Goal: Information Seeking & Learning: Learn about a topic

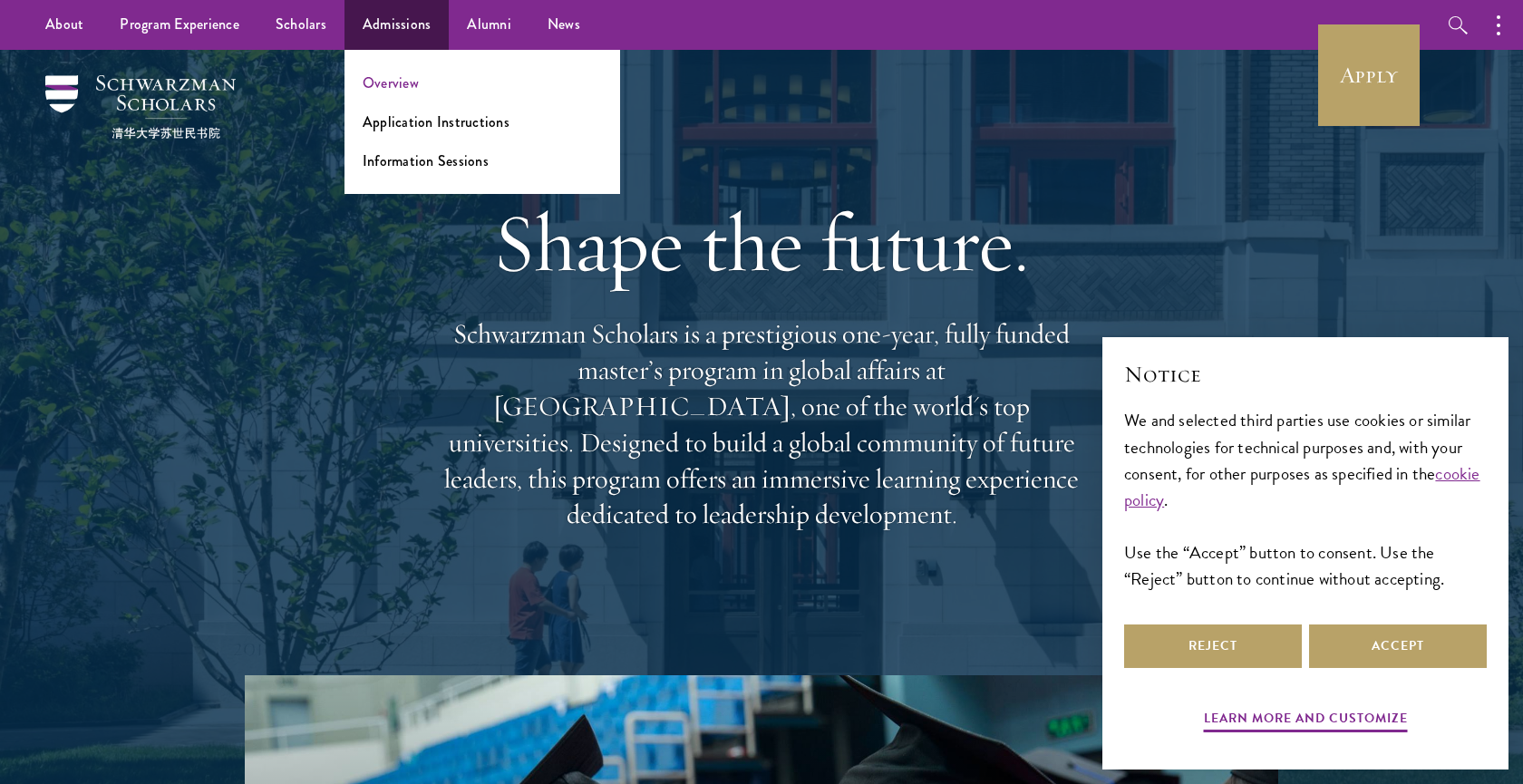
click at [403, 89] on link "Overview" at bounding box center [391, 83] width 57 height 21
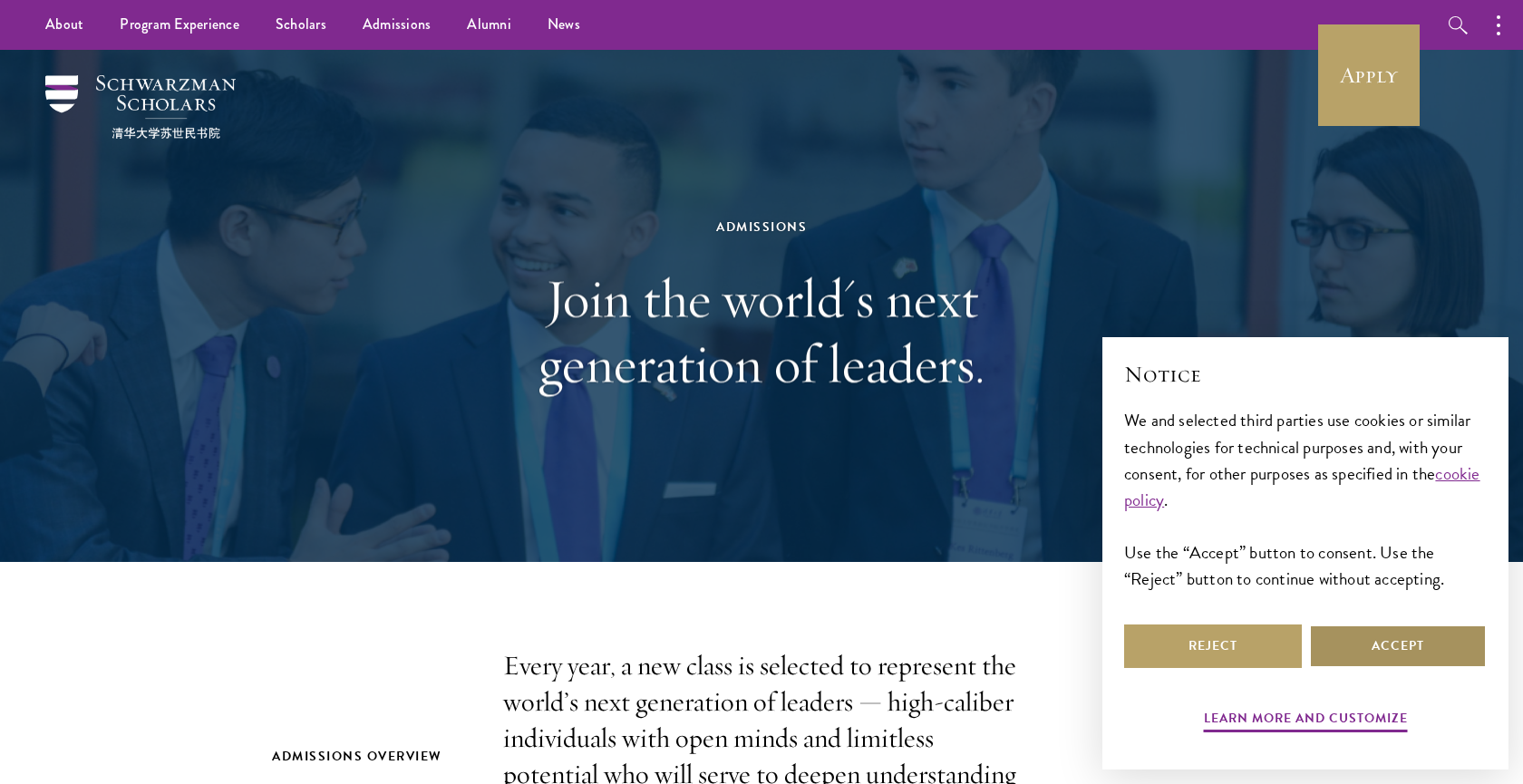
click at [1390, 646] on button "Accept" at bounding box center [1397, 646] width 178 height 43
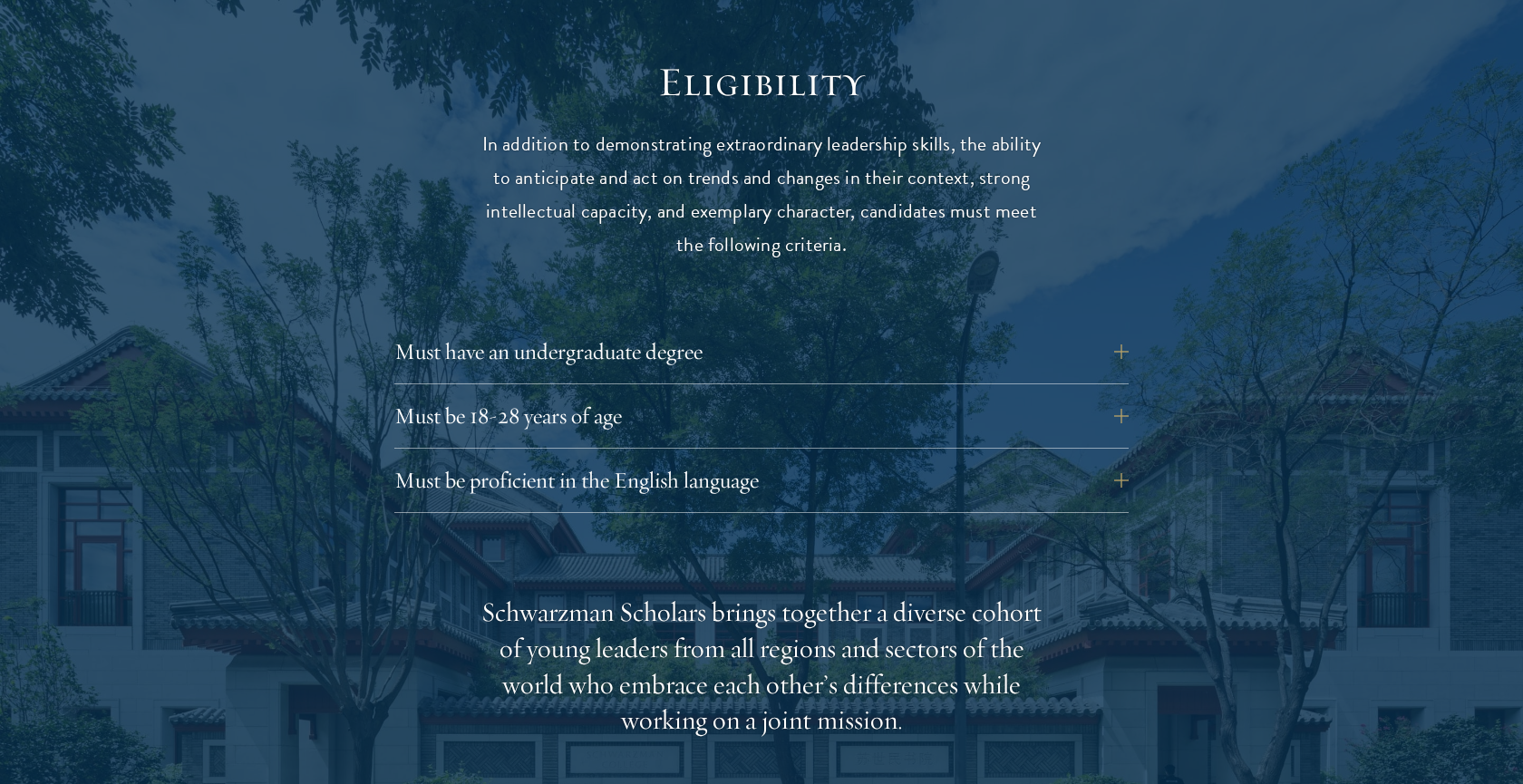
scroll to position [2404, 0]
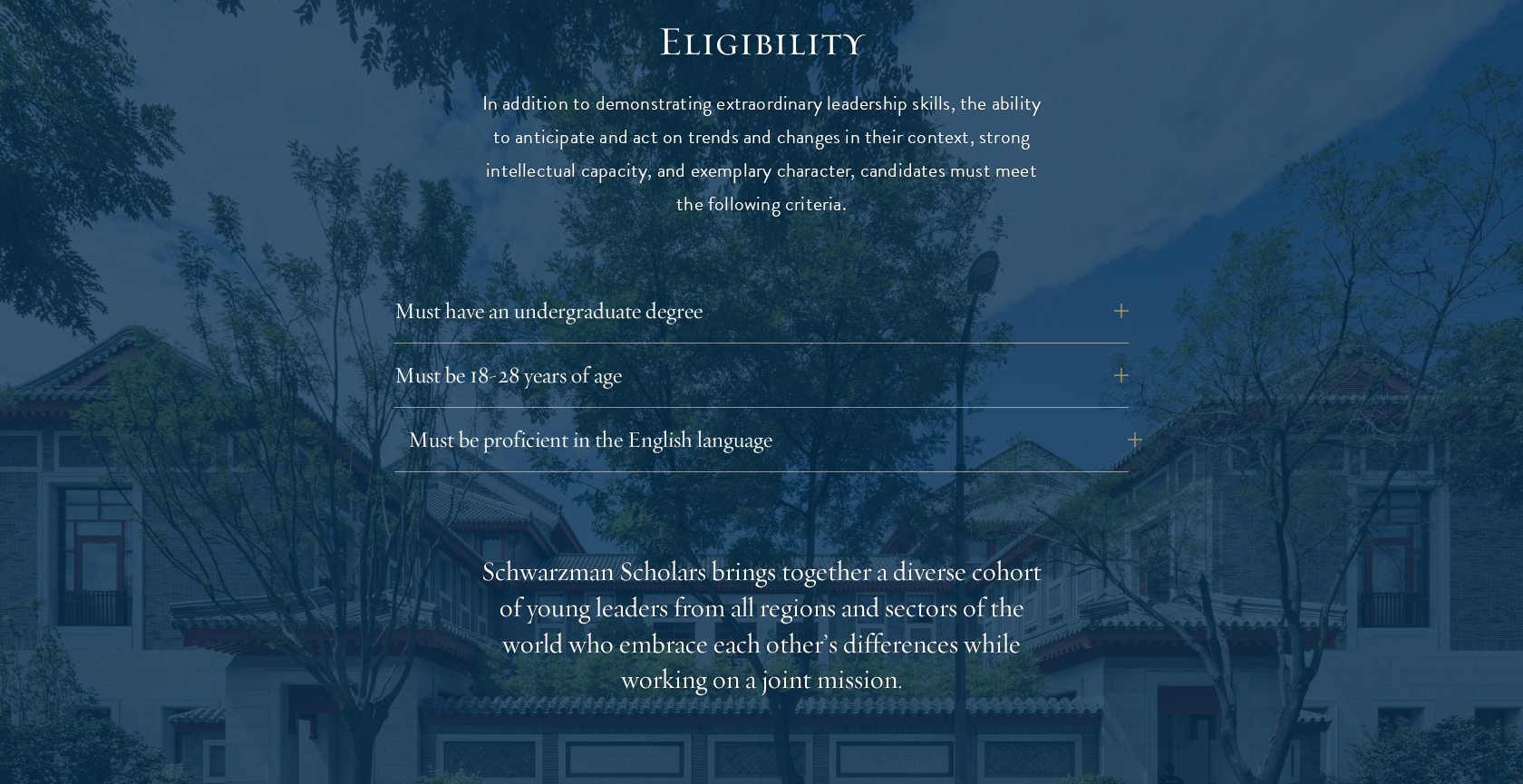
click at [790, 417] on button "Must be proficient in the English language" at bounding box center [774, 439] width 734 height 43
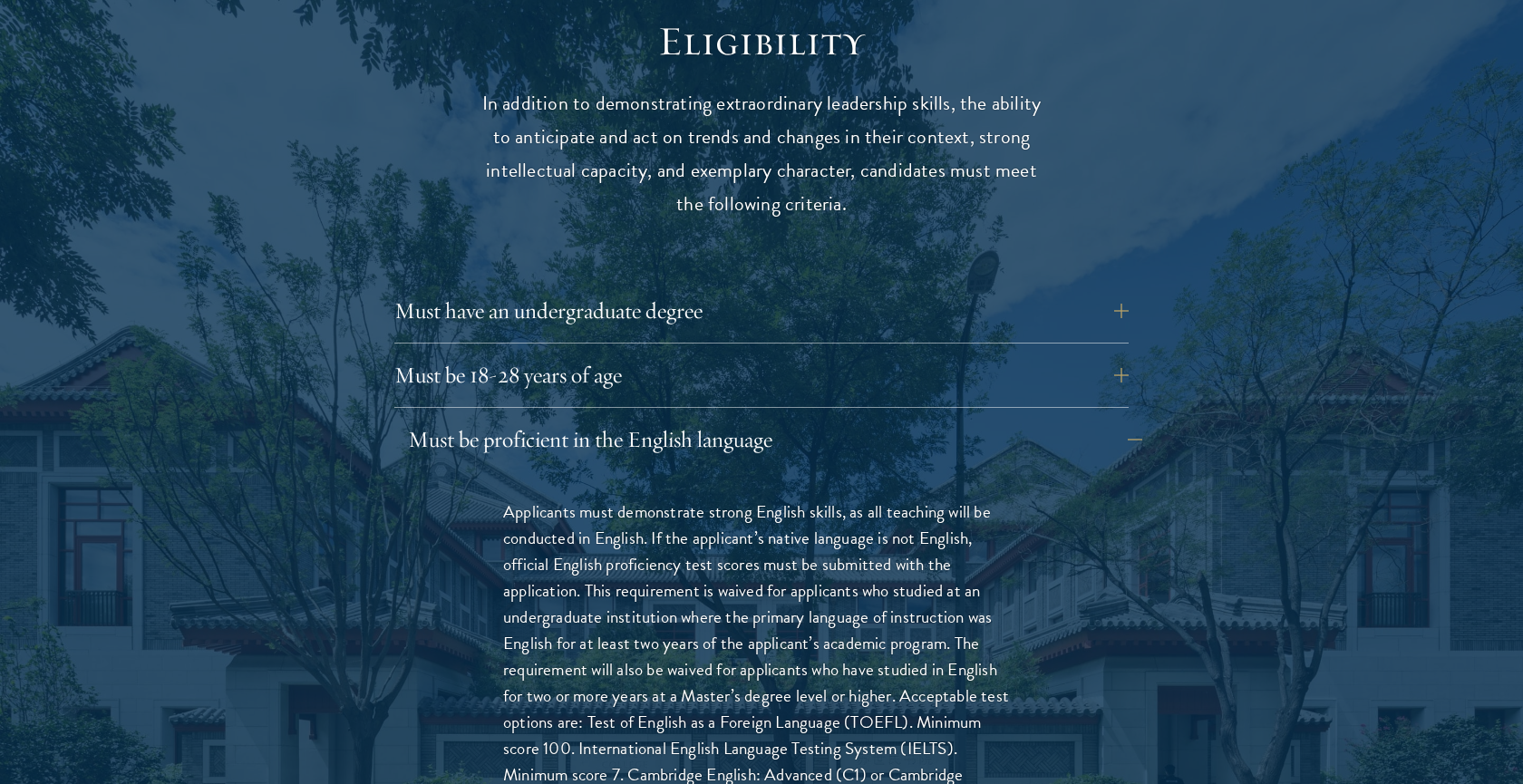
click at [790, 417] on button "Must be proficient in the English language" at bounding box center [774, 439] width 734 height 43
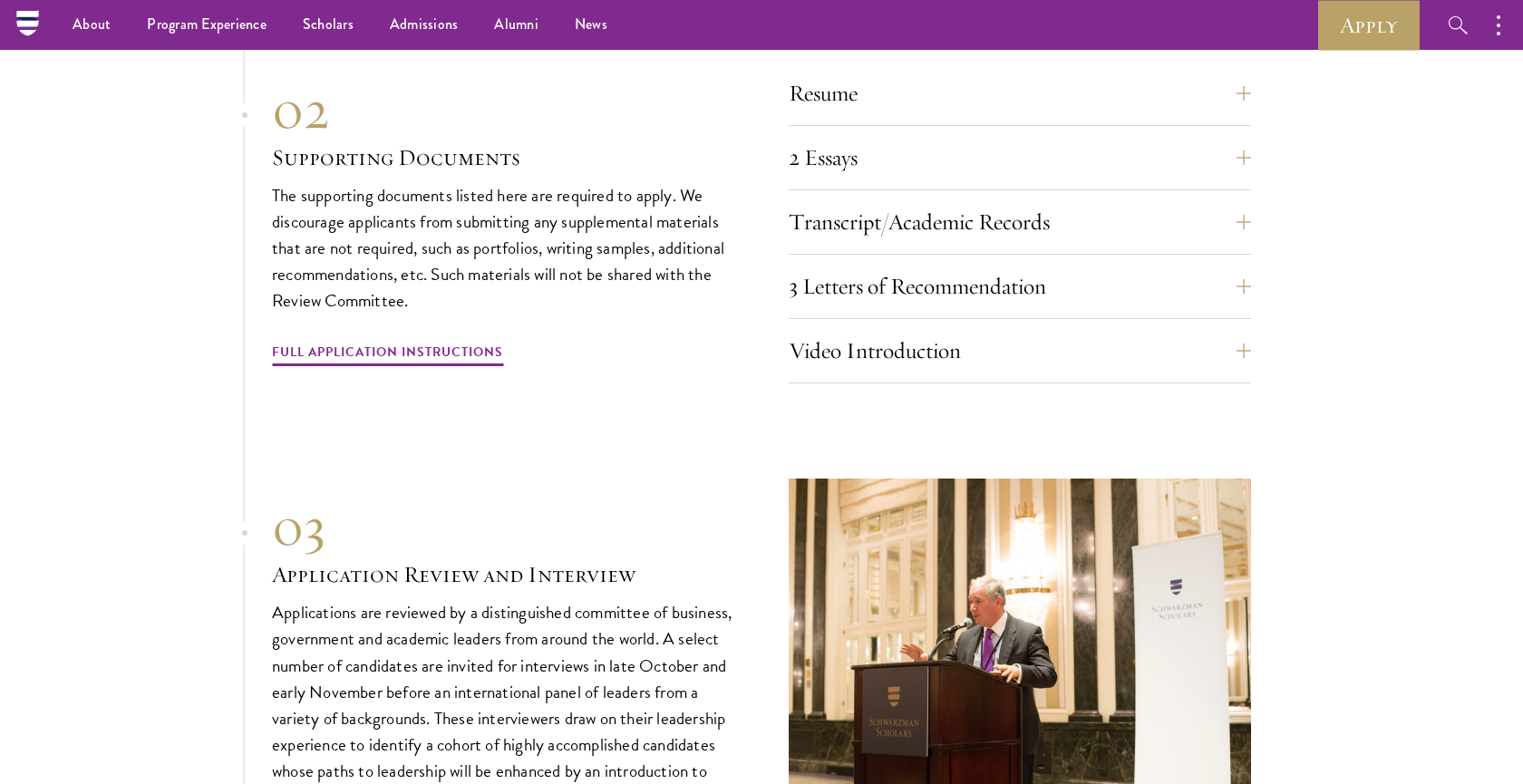
scroll to position [6263, 0]
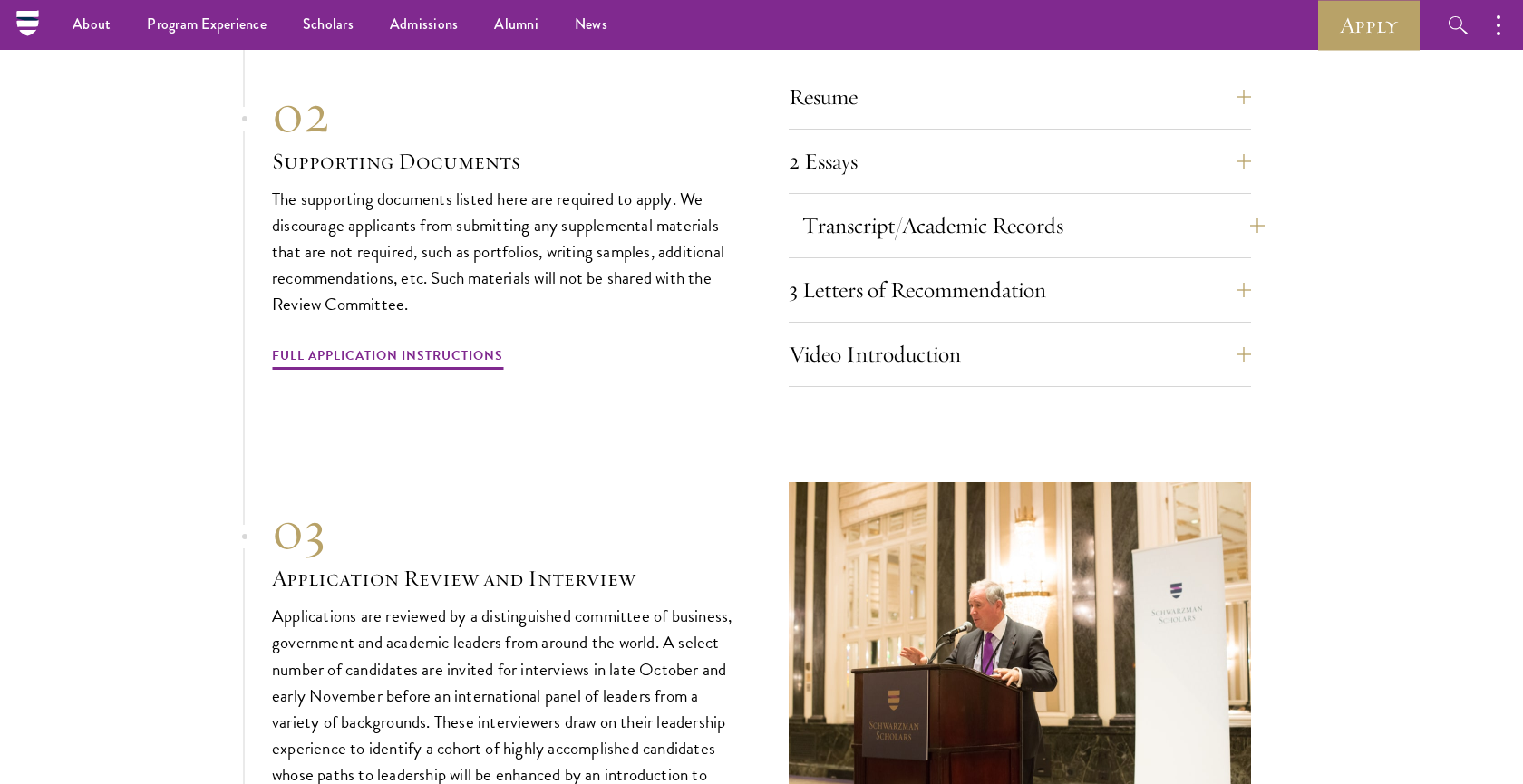
click at [1033, 203] on button "Transcript/Academic Records" at bounding box center [1034, 225] width 463 height 43
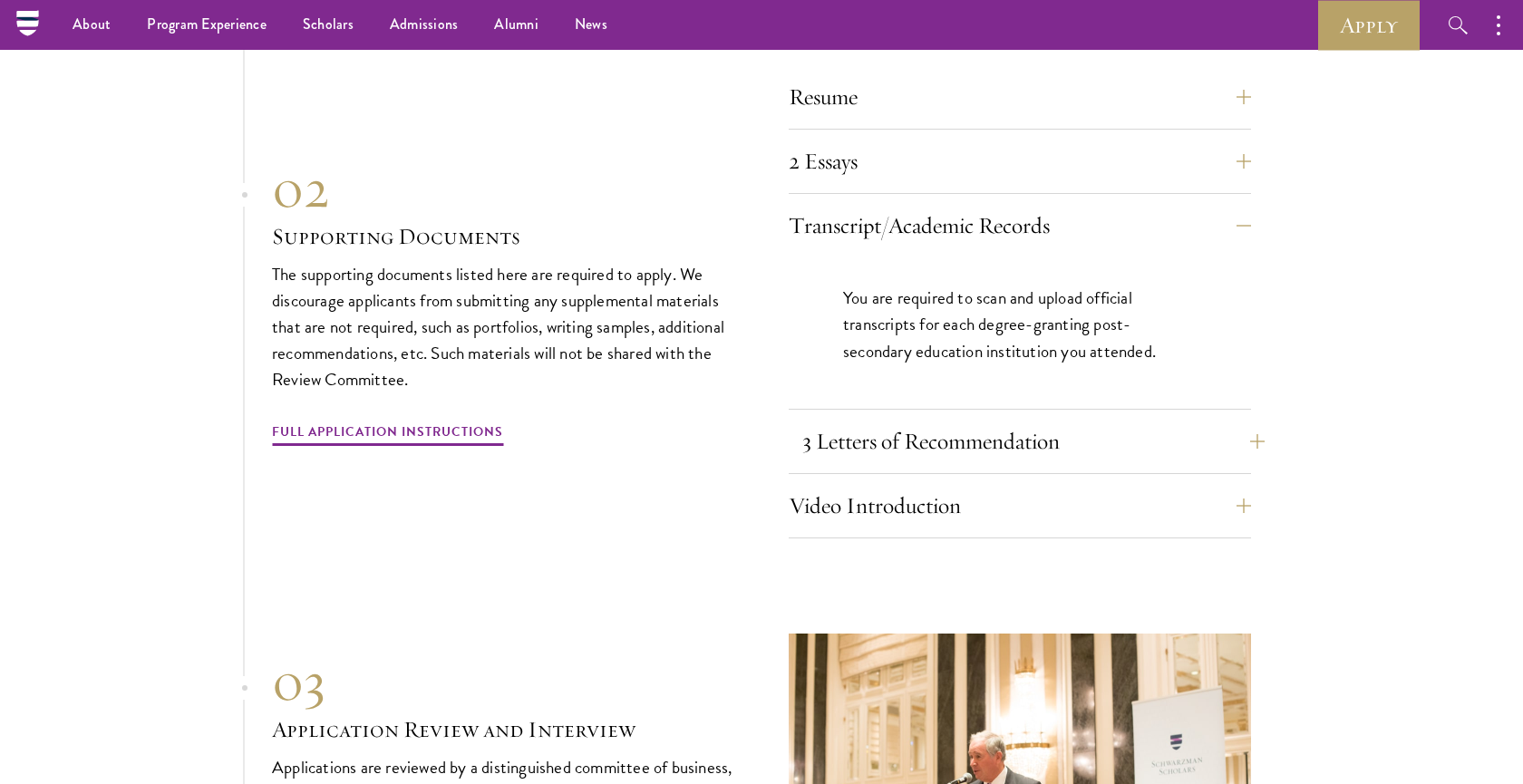
click at [825, 419] on button "3 Letters of Recommendation" at bounding box center [1034, 440] width 463 height 43
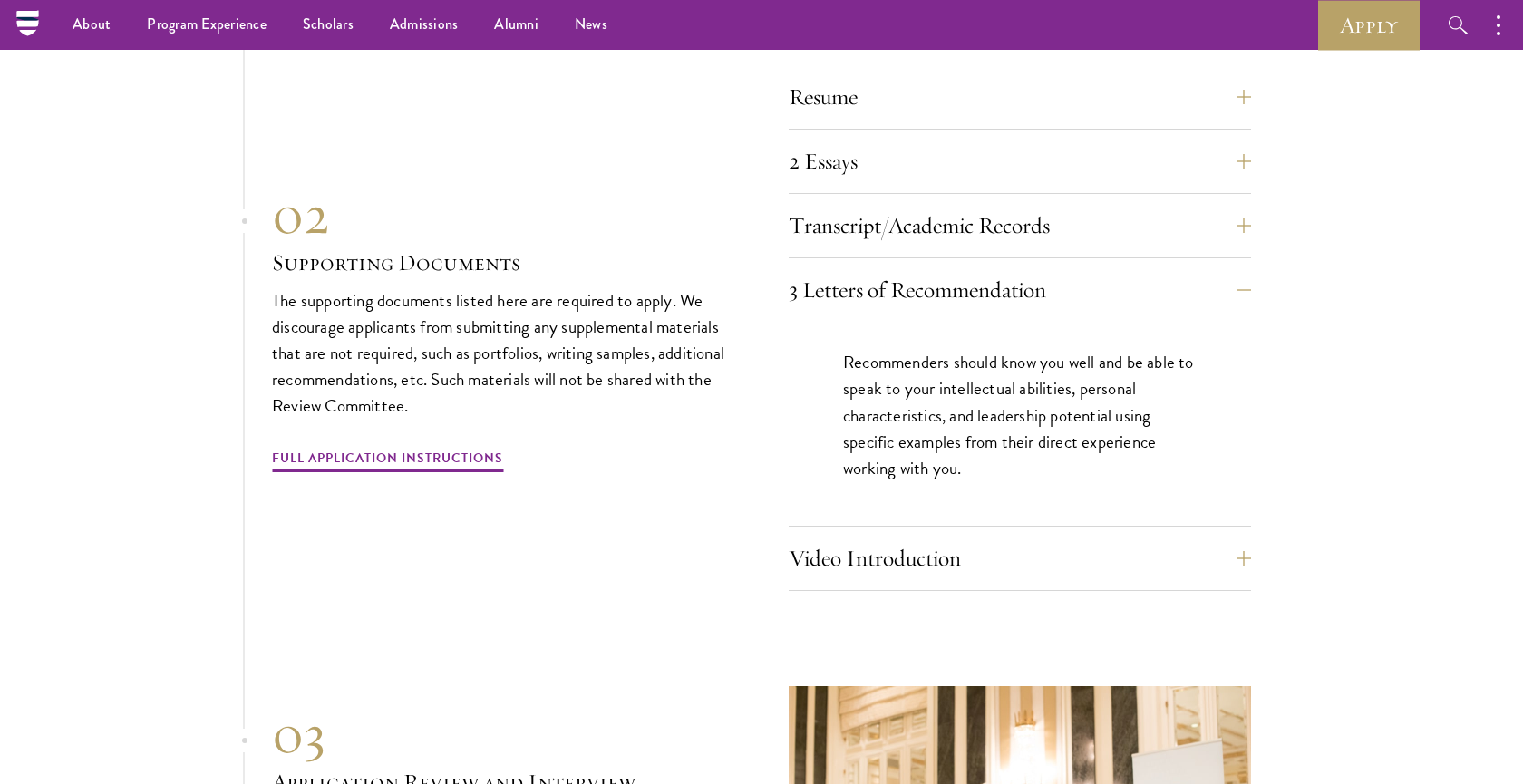
click at [920, 541] on div "Video Introduction Provide a short video self-introduction of no more than 1 mi…" at bounding box center [1020, 563] width 463 height 55
click at [955, 536] on button "Video Introduction" at bounding box center [1034, 558] width 463 height 43
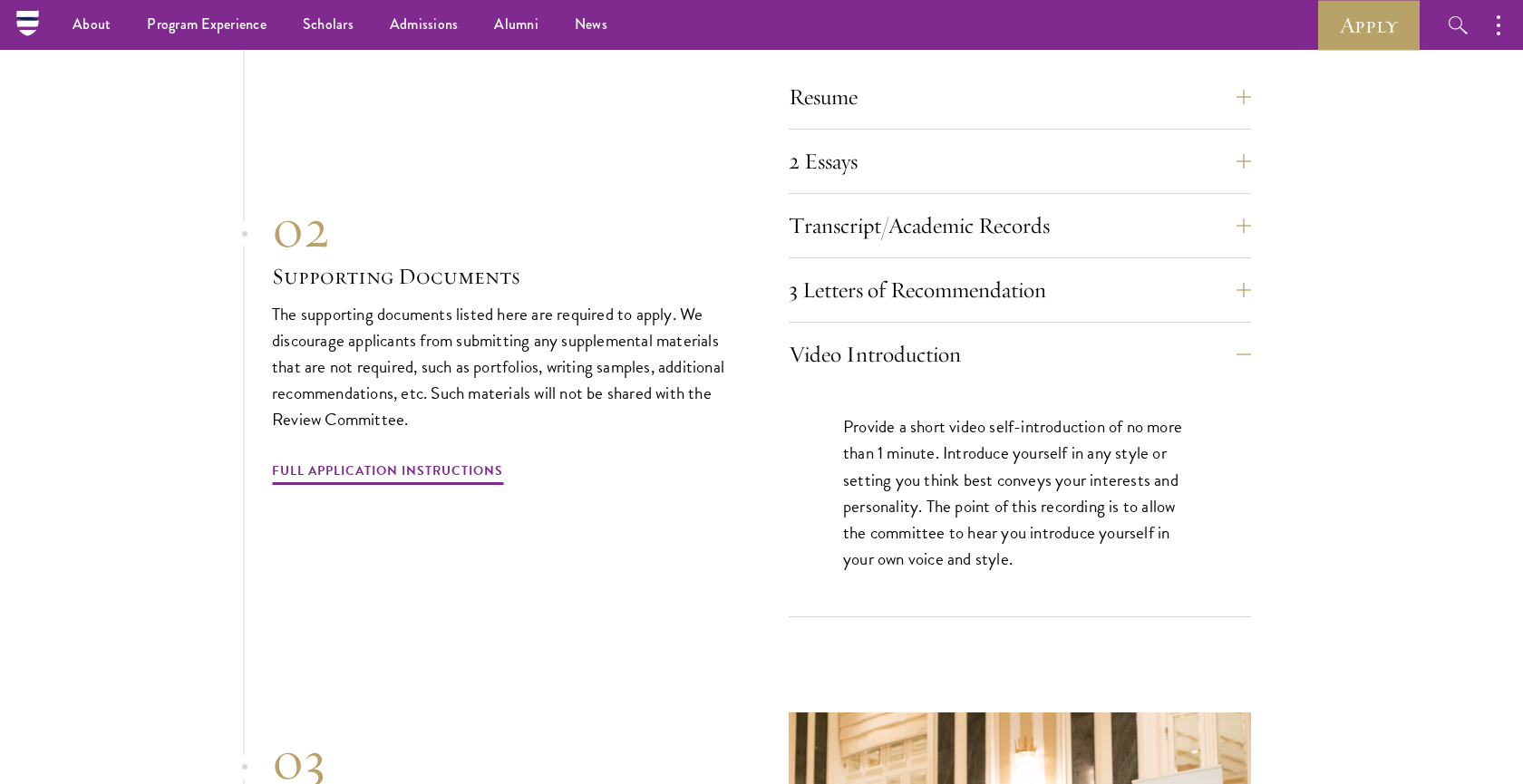
click at [1002, 414] on p "Provide a short video self-introduction of no more than 1 minute. Introduce you…" at bounding box center [1019, 492] width 353 height 157
click at [1261, 317] on section "01 Online Application 01 Online Application The application must be completed o…" at bounding box center [761, 383] width 1523 height 1352
click at [1244, 333] on button "Video Introduction" at bounding box center [1034, 354] width 463 height 43
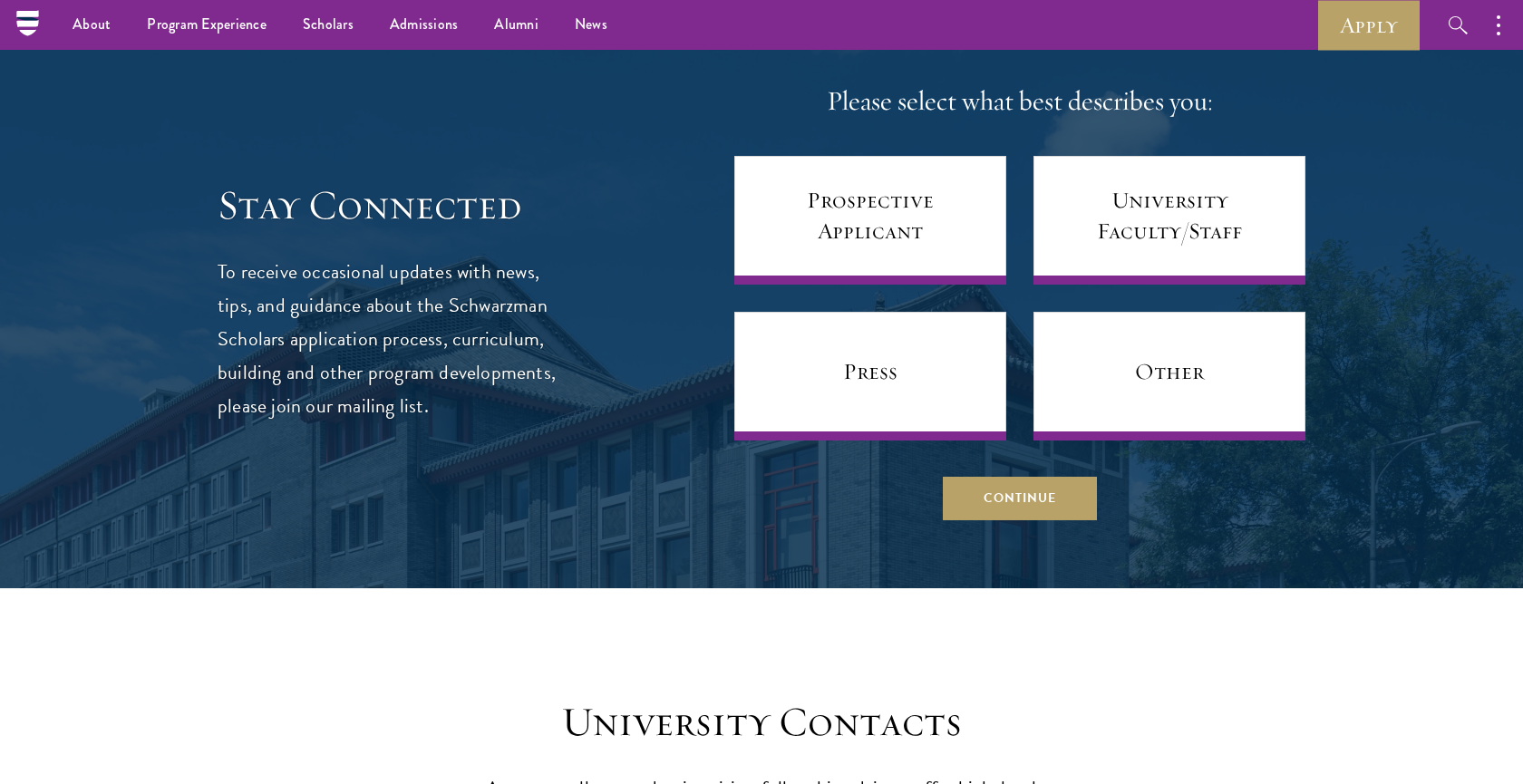
scroll to position [7661, 0]
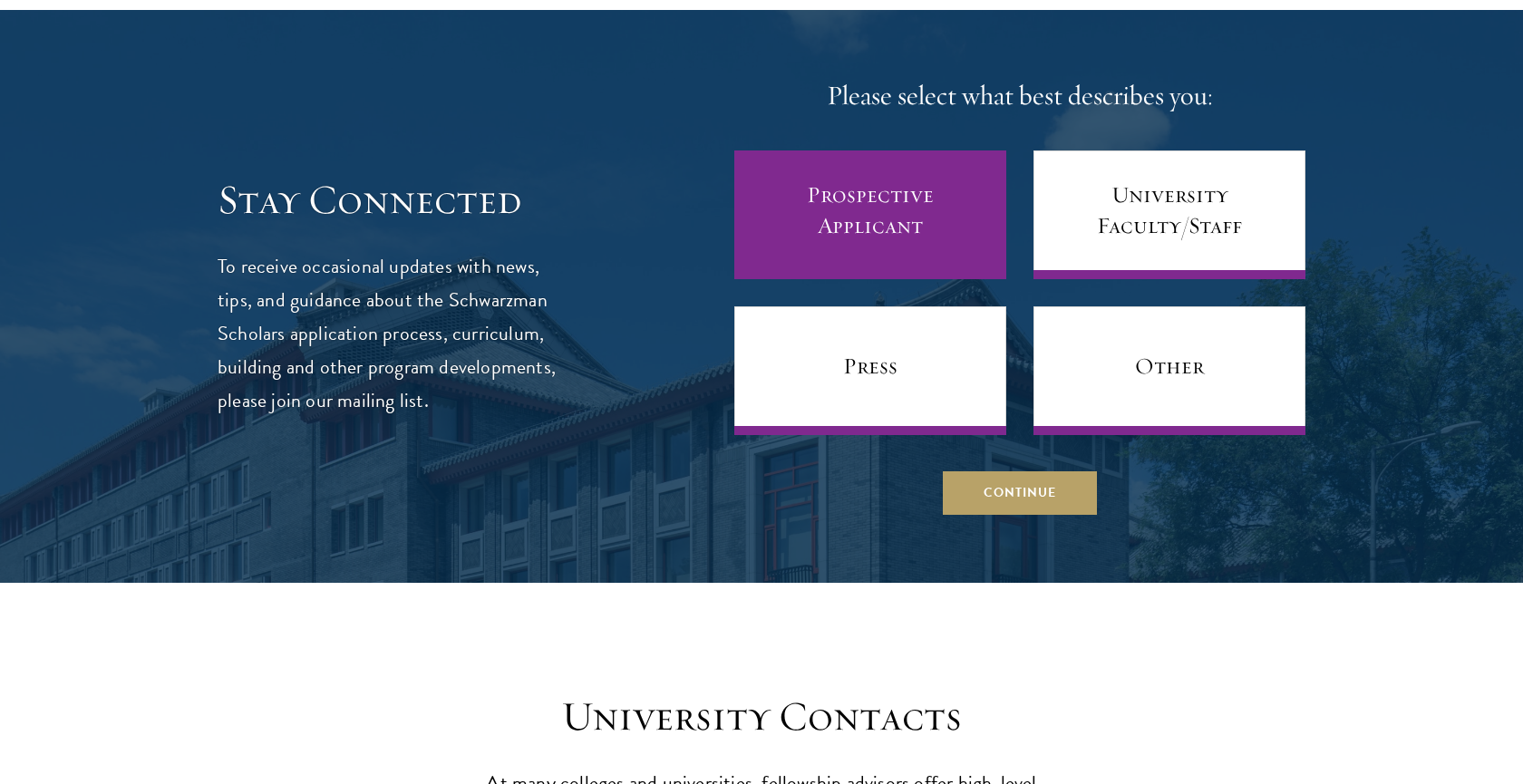
click at [892, 191] on link "Prospective Applicant" at bounding box center [869, 215] width 272 height 129
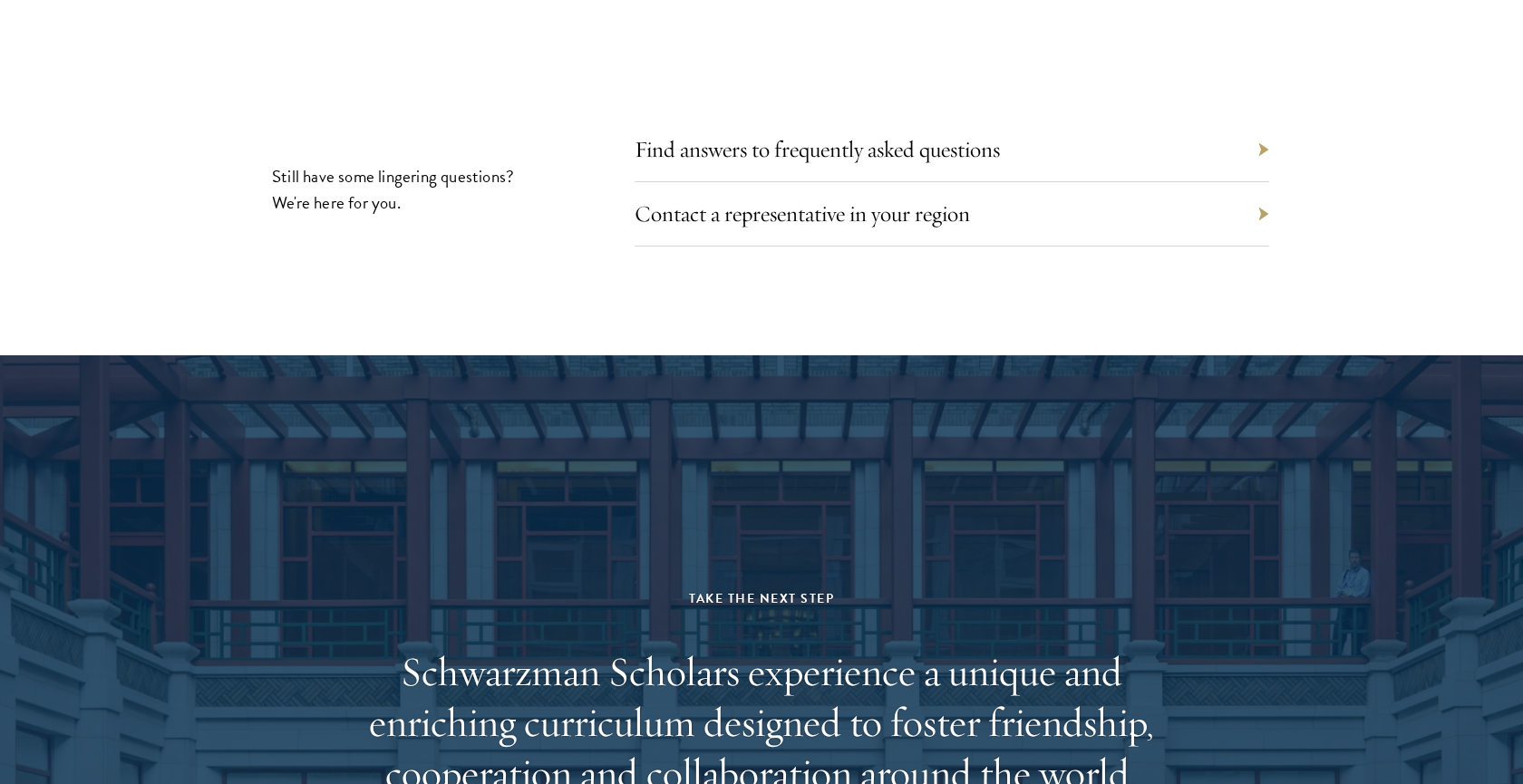
scroll to position [8775, 0]
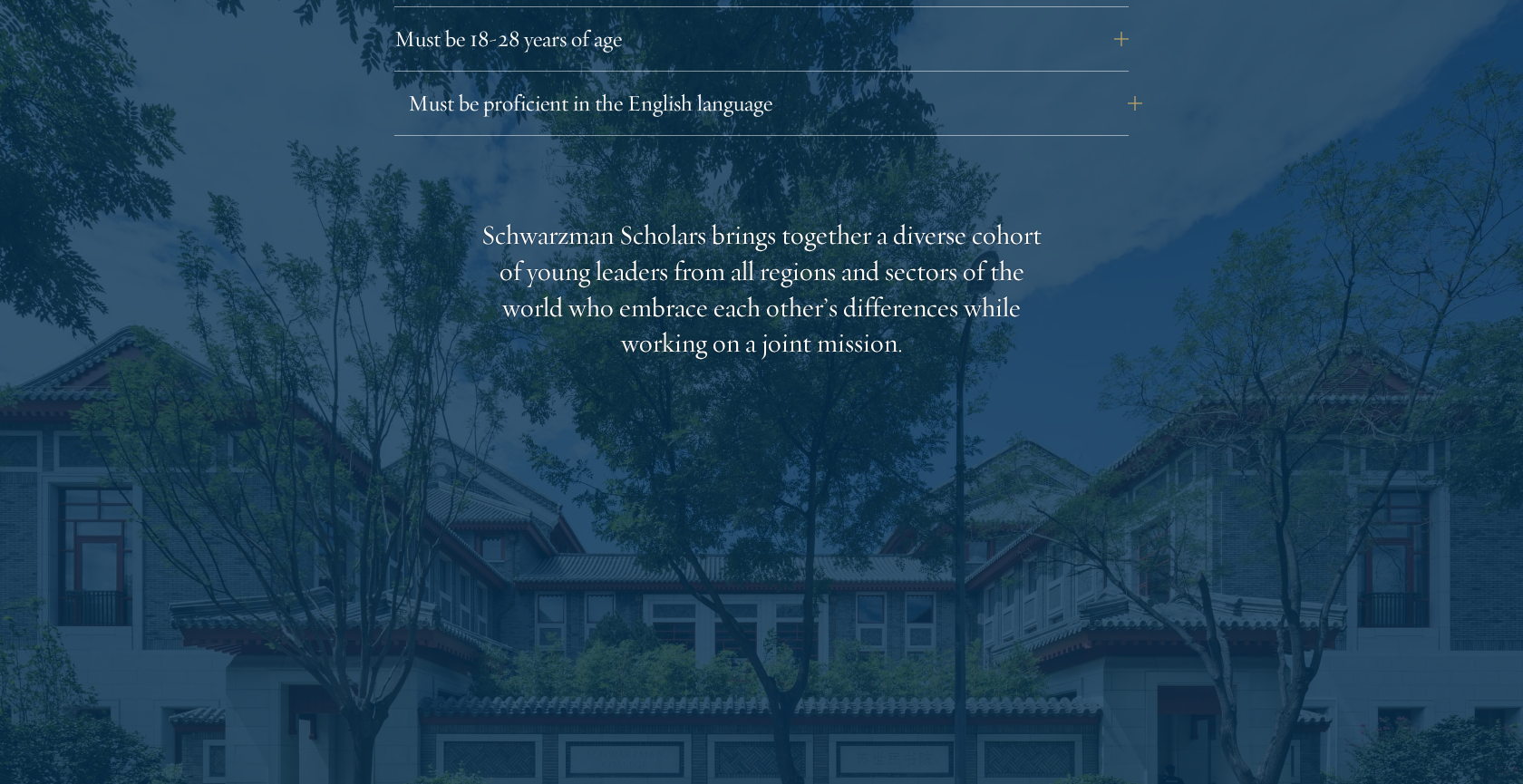
scroll to position [2873, 0]
